Goal: Task Accomplishment & Management: Use online tool/utility

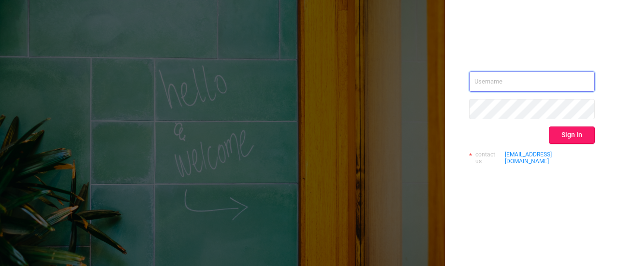
type input "max.penny-barrow@publicismedia.com"
click at [573, 138] on button "Sign in" at bounding box center [572, 135] width 46 height 17
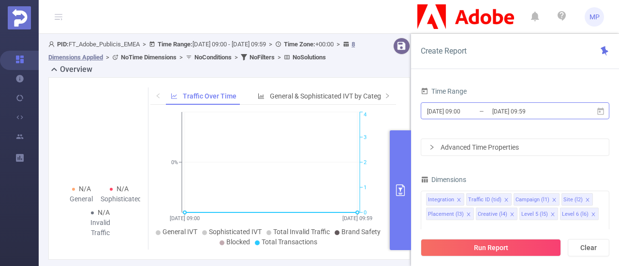
click at [445, 116] on input "[DATE] 09:00" at bounding box center [465, 111] width 78 height 13
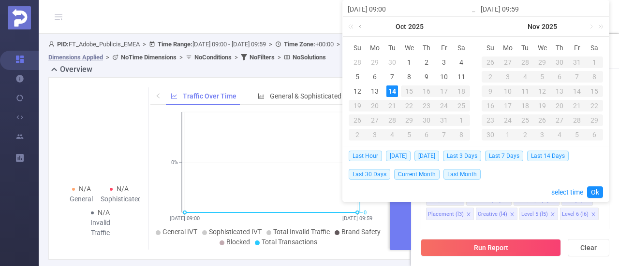
click at [361, 29] on link at bounding box center [361, 26] width 9 height 19
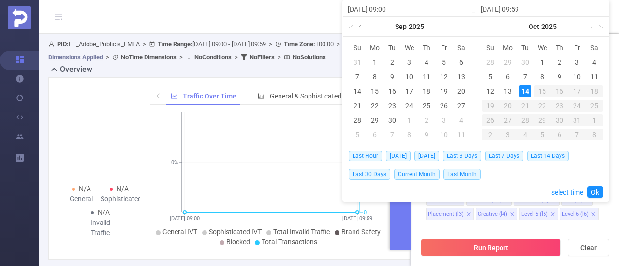
click at [361, 29] on link at bounding box center [361, 26] width 9 height 19
click at [454, 26] on link at bounding box center [457, 26] width 9 height 19
click at [393, 59] on div "1" at bounding box center [392, 63] width 12 height 12
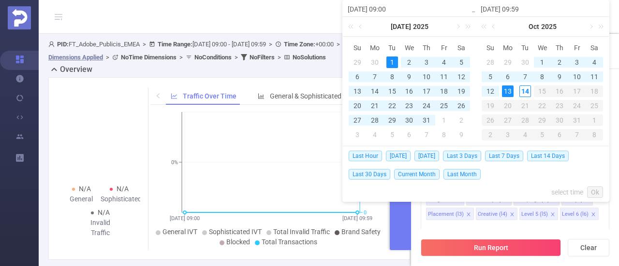
click at [509, 90] on div "13" at bounding box center [508, 92] width 12 height 12
type input "[DATE] 09:00"
type input "[DATE] 09:59"
type input "[DATE] 09:00"
type input "[DATE] 09:59"
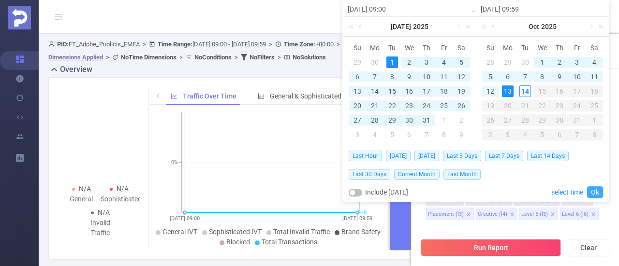
click at [600, 193] on link "Ok" at bounding box center [595, 193] width 16 height 12
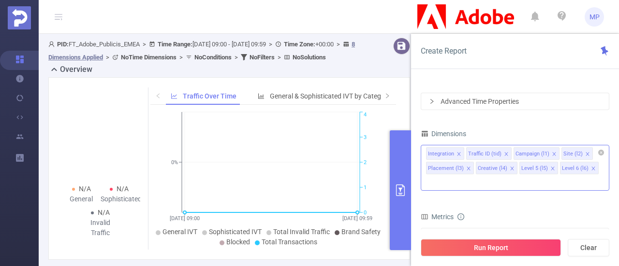
click at [466, 168] on icon "icon: close" at bounding box center [467, 168] width 3 height 3
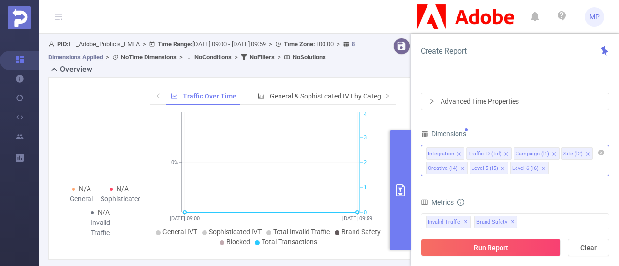
click at [461, 168] on icon "icon: close" at bounding box center [462, 168] width 5 height 5
click at [461, 168] on li "Level 5 (l5)" at bounding box center [445, 168] width 39 height 13
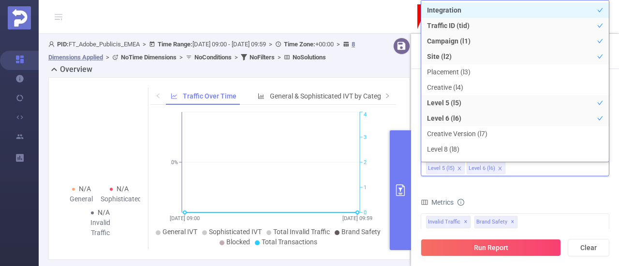
click at [458, 168] on icon "icon: close" at bounding box center [458, 168] width 3 height 3
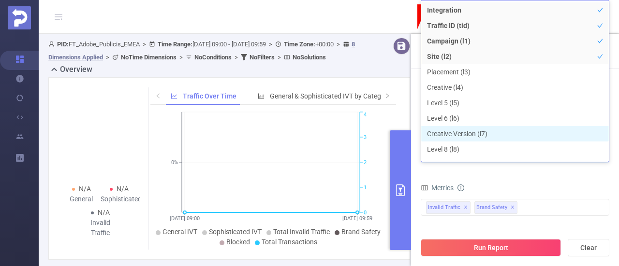
scroll to position [10, 0]
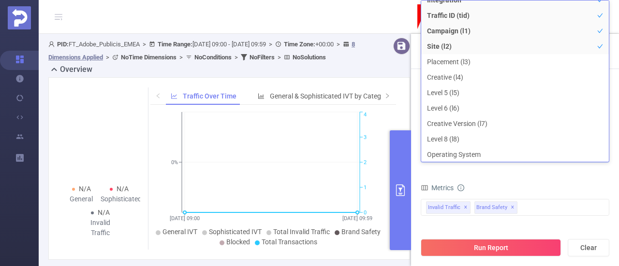
click at [534, 178] on form "Dimensions Integration Traffic ID (tid) Campaign (l1) Site (l2) Metrics Total G…" at bounding box center [515, 234] width 189 height 215
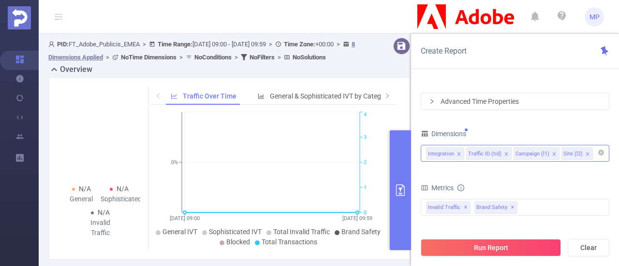
click at [427, 104] on div "Advanced Time Properties" at bounding box center [515, 101] width 188 height 16
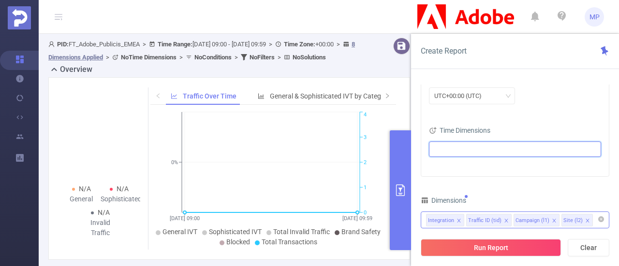
click at [507, 151] on ul at bounding box center [511, 149] width 159 height 15
click at [444, 169] on span at bounding box center [446, 167] width 8 height 8
click at [524, 124] on div "Time Dimensions" at bounding box center [515, 132] width 172 height 16
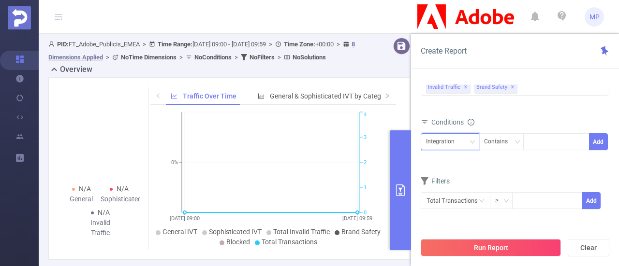
click at [458, 142] on div "Integration" at bounding box center [443, 142] width 35 height 16
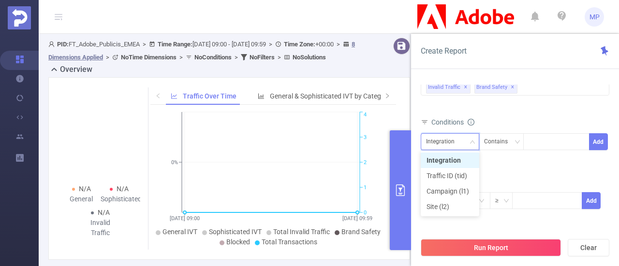
click at [458, 144] on div "Integration" at bounding box center [443, 142] width 35 height 16
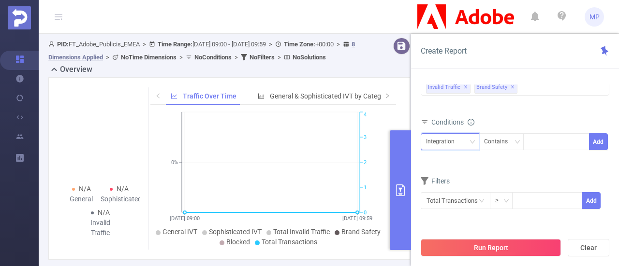
click at [461, 142] on div "Integration" at bounding box center [450, 142] width 48 height 16
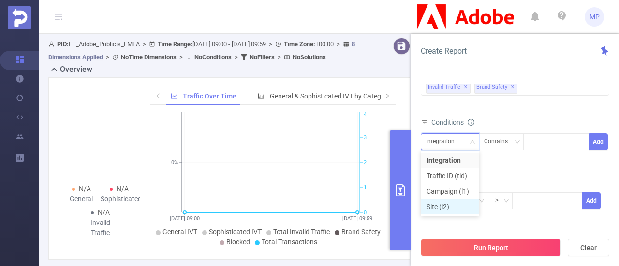
click at [447, 209] on li "Site (l2)" at bounding box center [450, 206] width 58 height 15
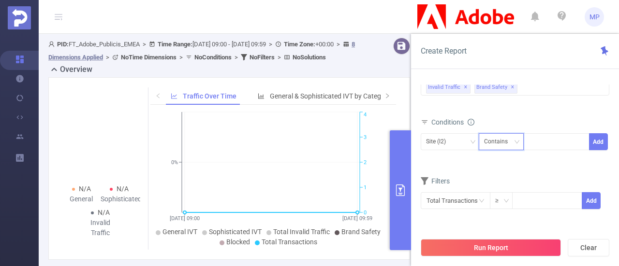
click at [502, 143] on div "Contains" at bounding box center [499, 142] width 30 height 16
click at [563, 137] on div at bounding box center [556, 142] width 56 height 16
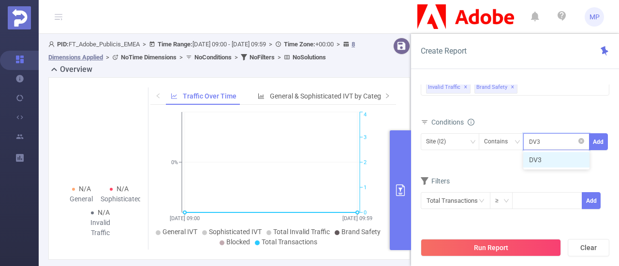
type input "DV360"
click at [550, 157] on li "DV360" at bounding box center [556, 159] width 66 height 15
click at [594, 145] on button "Add" at bounding box center [598, 141] width 19 height 17
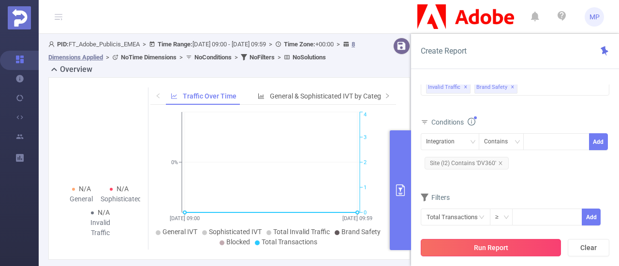
click at [497, 248] on button "Run Report" at bounding box center [491, 247] width 140 height 17
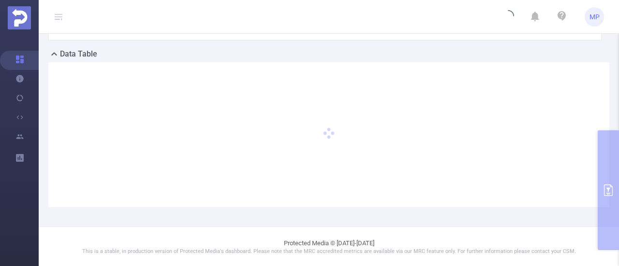
scroll to position [0, 0]
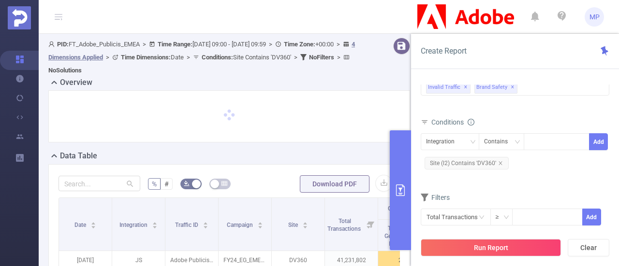
click at [366, 131] on div at bounding box center [228, 117] width 341 height 32
click at [306, 56] on icon at bounding box center [303, 57] width 6 height 6
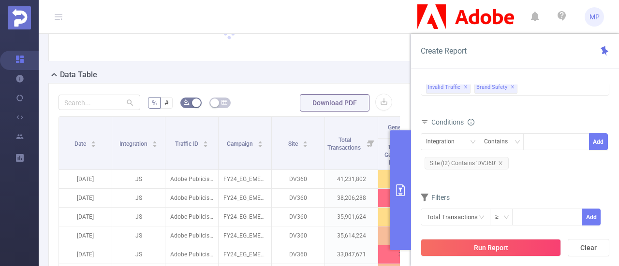
scroll to position [46, 0]
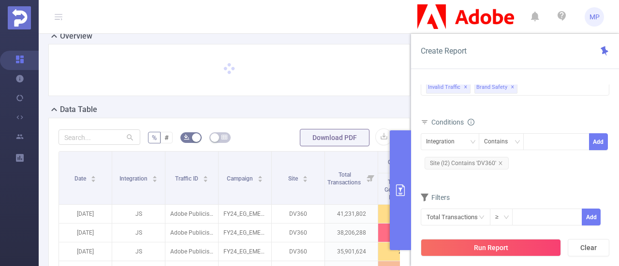
click at [378, 145] on div "Download PDF" at bounding box center [346, 137] width 92 height 19
click at [381, 138] on button "button" at bounding box center [383, 137] width 17 height 17
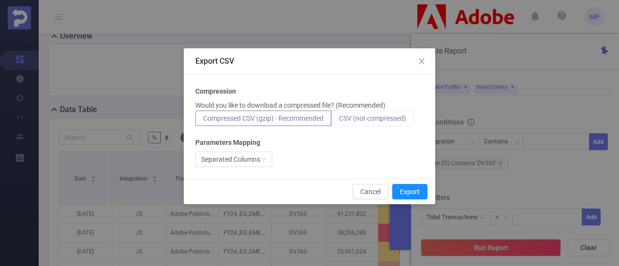
click at [349, 120] on span "CSV (not compressed)" at bounding box center [372, 119] width 67 height 8
click at [339, 121] on input "CSV (not compressed)" at bounding box center [339, 121] width 0 height 0
click at [266, 160] on icon "icon: down" at bounding box center [264, 160] width 6 height 6
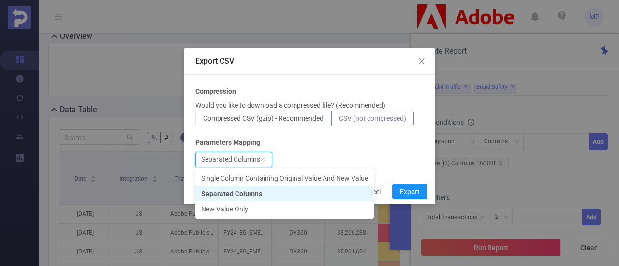
click at [266, 160] on icon "icon: down" at bounding box center [264, 160] width 6 height 6
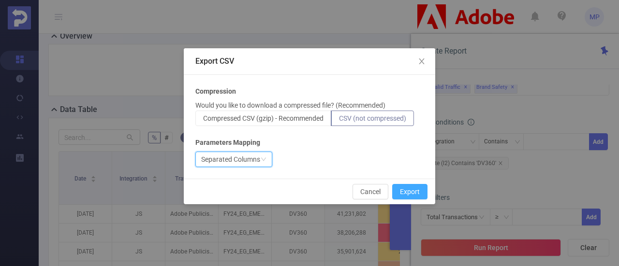
click at [403, 196] on button "Export" at bounding box center [409, 191] width 35 height 15
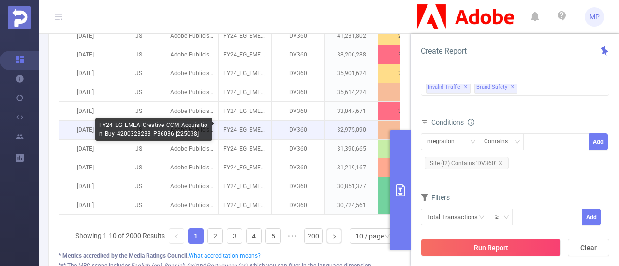
scroll to position [259, 0]
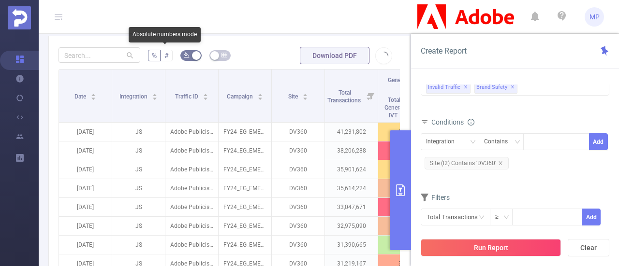
click at [164, 58] on span "#" at bounding box center [166, 56] width 4 height 8
click at [164, 58] on input "#" at bounding box center [164, 58] width 0 height 0
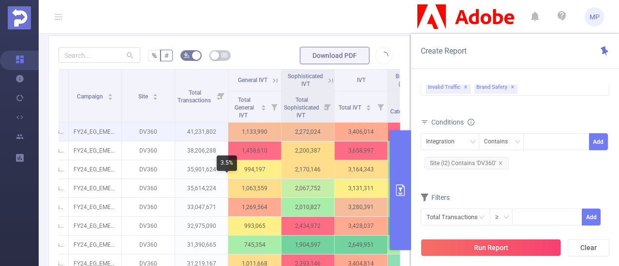
scroll to position [0, 149]
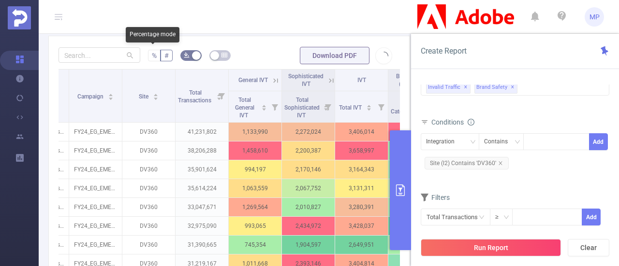
click at [148, 54] on label "%" at bounding box center [154, 56] width 13 height 12
click at [152, 58] on input "%" at bounding box center [152, 58] width 0 height 0
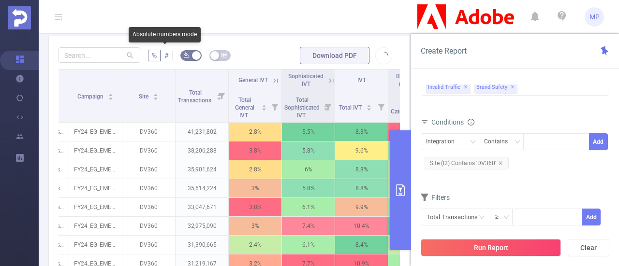
click at [170, 54] on label "#" at bounding box center [166, 56] width 12 height 12
click at [164, 58] on input "#" at bounding box center [164, 58] width 0 height 0
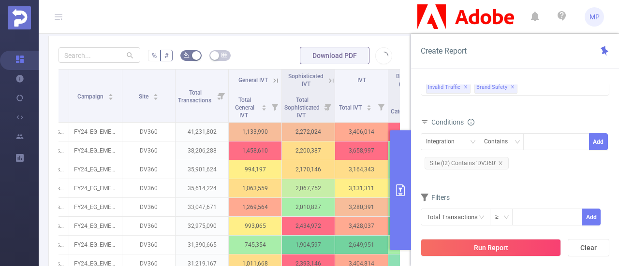
click at [152, 55] on span "%" at bounding box center [154, 56] width 5 height 8
click at [152, 58] on input "%" at bounding box center [152, 58] width 0 height 0
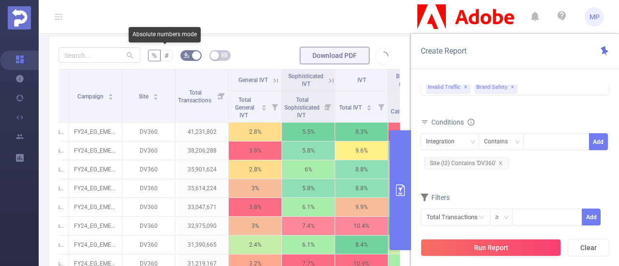
click at [165, 56] on span "#" at bounding box center [166, 56] width 4 height 8
click at [164, 58] on input "#" at bounding box center [164, 58] width 0 height 0
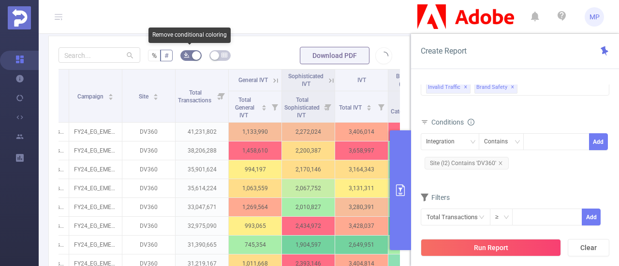
click at [195, 56] on button "button" at bounding box center [190, 55] width 21 height 11
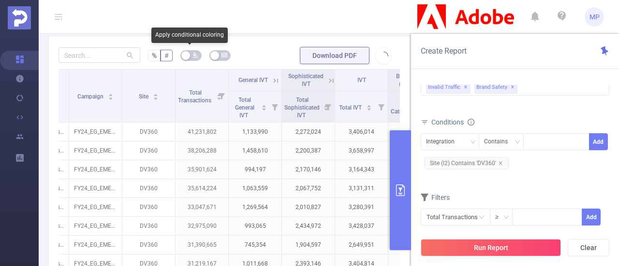
click at [195, 56] on icon "icon: bg-colors" at bounding box center [195, 55] width 6 height 6
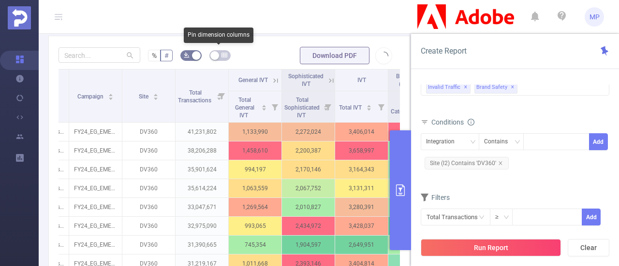
click at [214, 55] on button "button" at bounding box center [219, 55] width 21 height 11
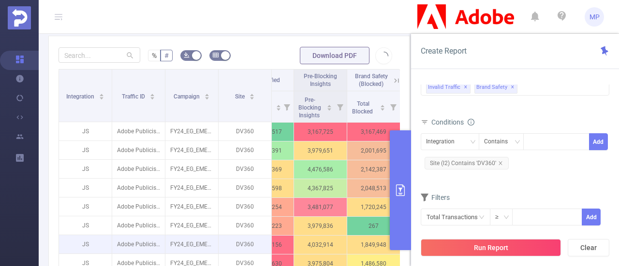
scroll to position [0, 360]
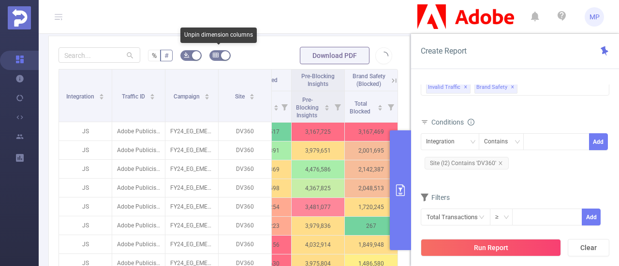
click at [215, 54] on icon "icon: table" at bounding box center [216, 55] width 6 height 6
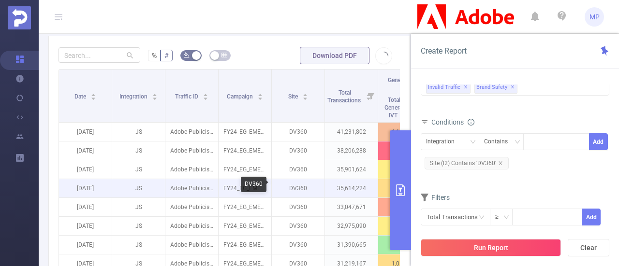
scroll to position [0, 0]
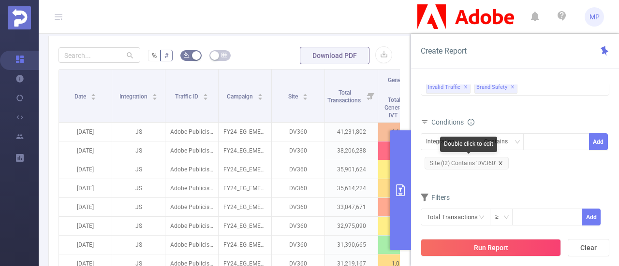
click at [500, 163] on icon "icon: close" at bounding box center [500, 163] width 5 height 5
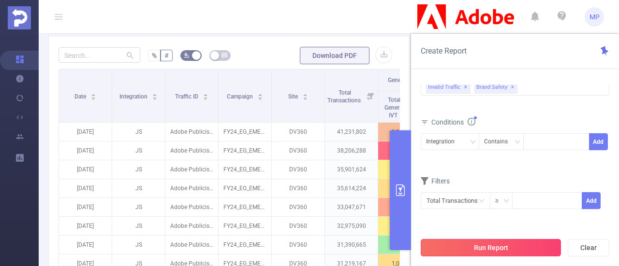
click at [474, 250] on button "Run Report" at bounding box center [491, 247] width 140 height 17
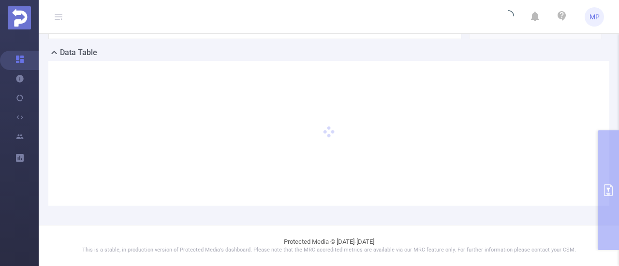
scroll to position [219, 0]
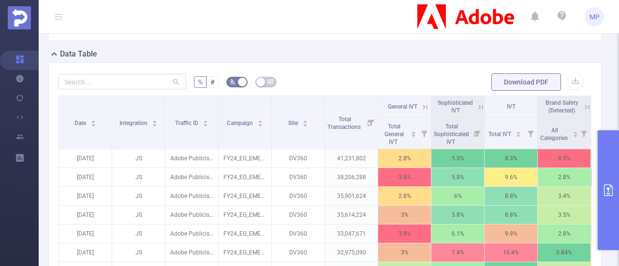
click at [371, 79] on form "% # Download PDF" at bounding box center [324, 82] width 533 height 19
